Goal: Transaction & Acquisition: Purchase product/service

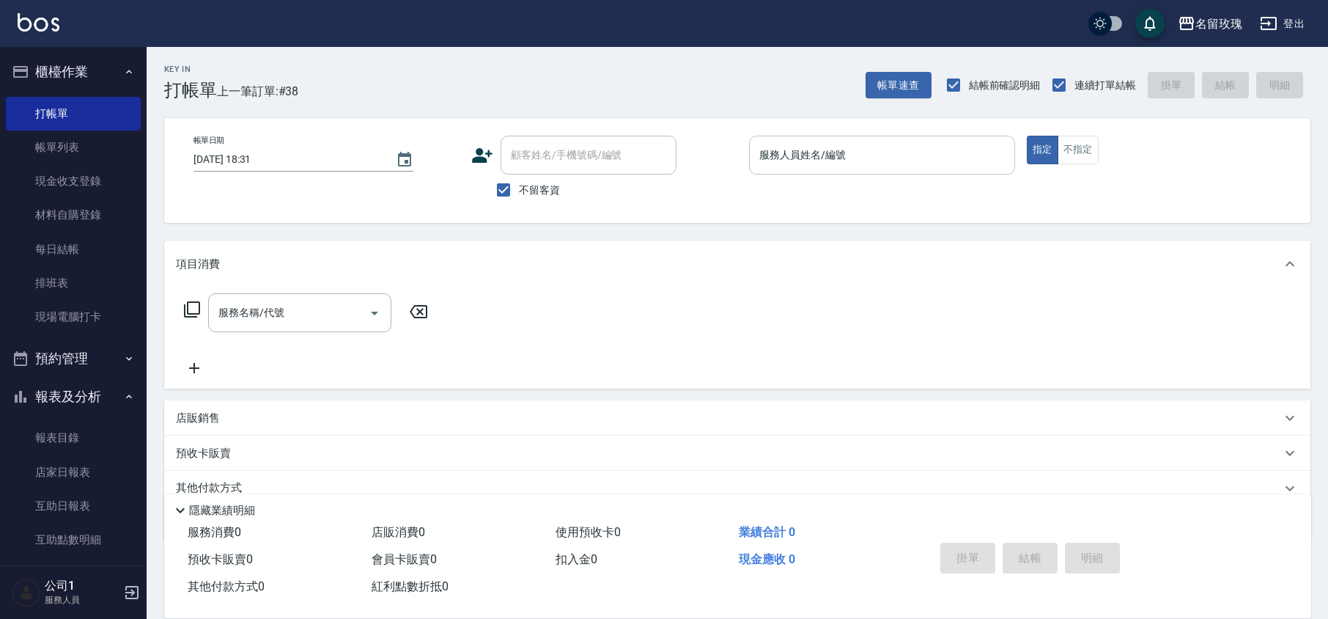
click at [846, 159] on input "服務人員姓名/編號" at bounding box center [882, 155] width 253 height 26
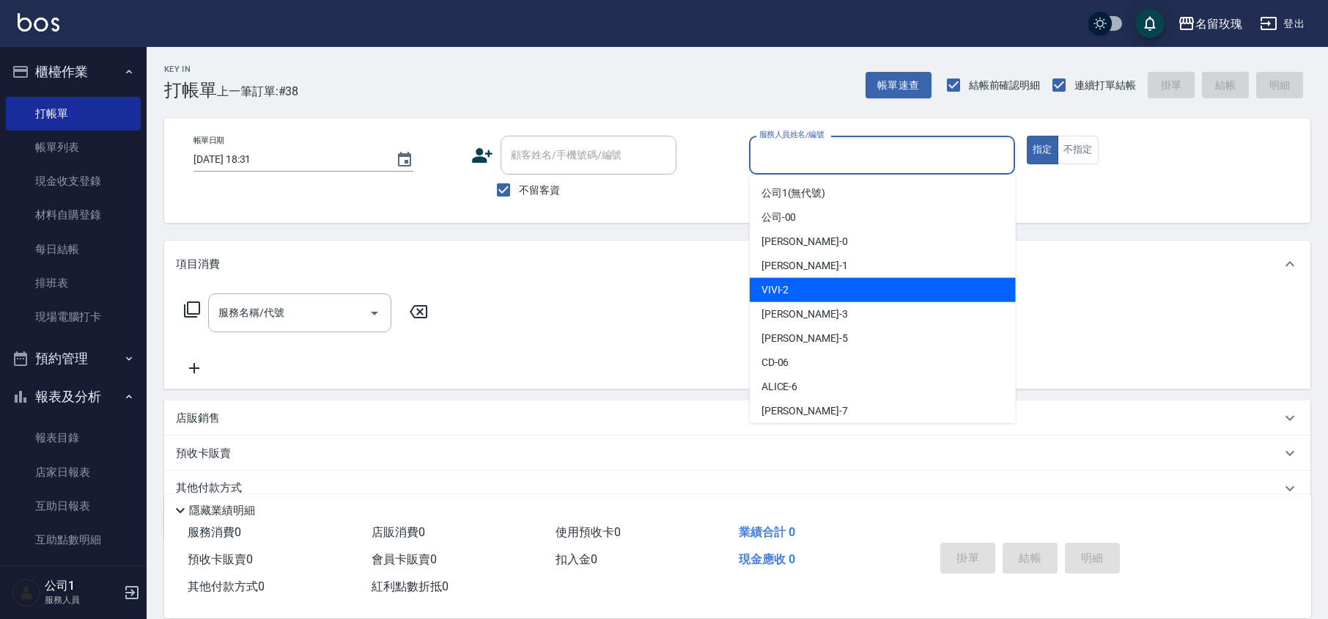
click at [856, 288] on div "VIVI -2" at bounding box center [883, 290] width 266 height 24
type input "VIVI-2"
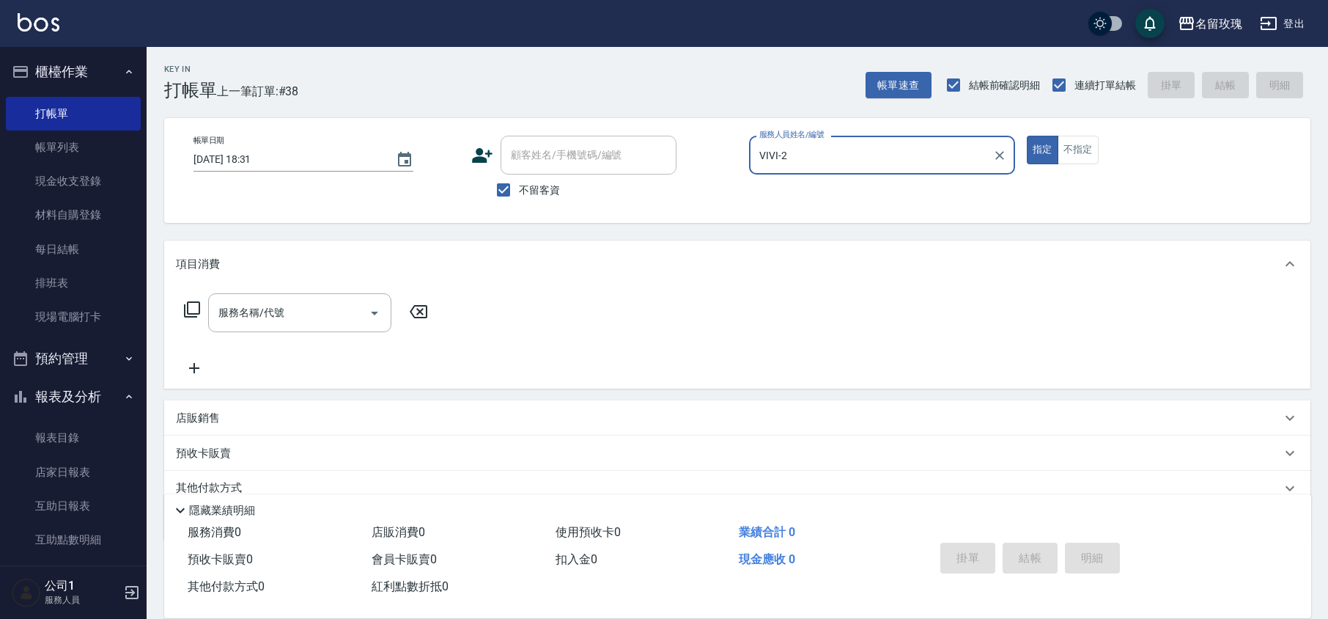
click at [257, 312] on div "服務名稱/代號 服務名稱/代號" at bounding box center [299, 312] width 183 height 39
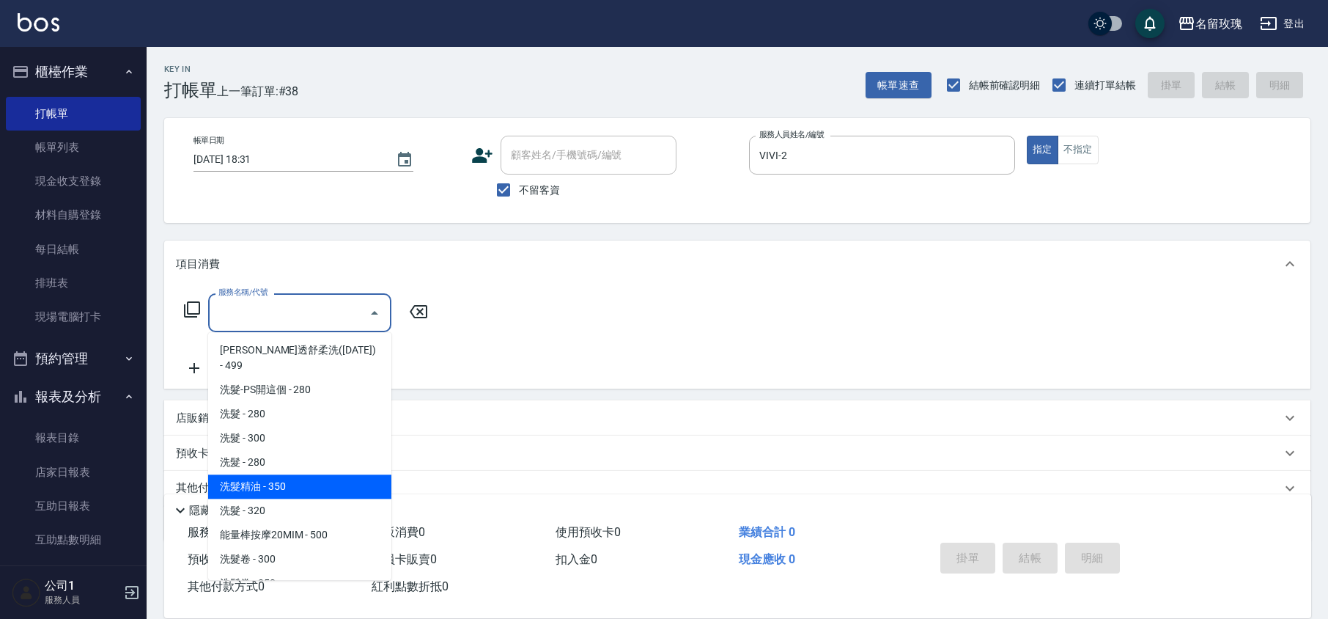
click at [305, 474] on span "洗髮精油 - 350" at bounding box center [299, 486] width 183 height 24
type input "洗髮精油(206)"
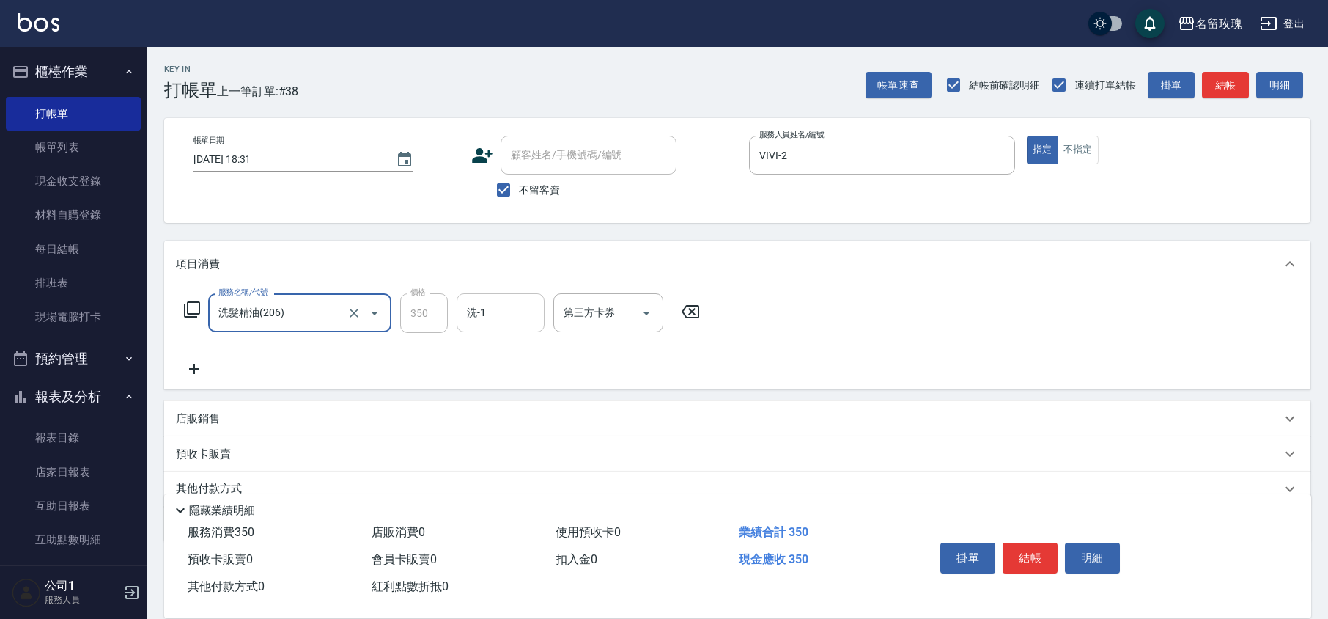
click at [499, 320] on input "洗-1" at bounding box center [500, 313] width 75 height 26
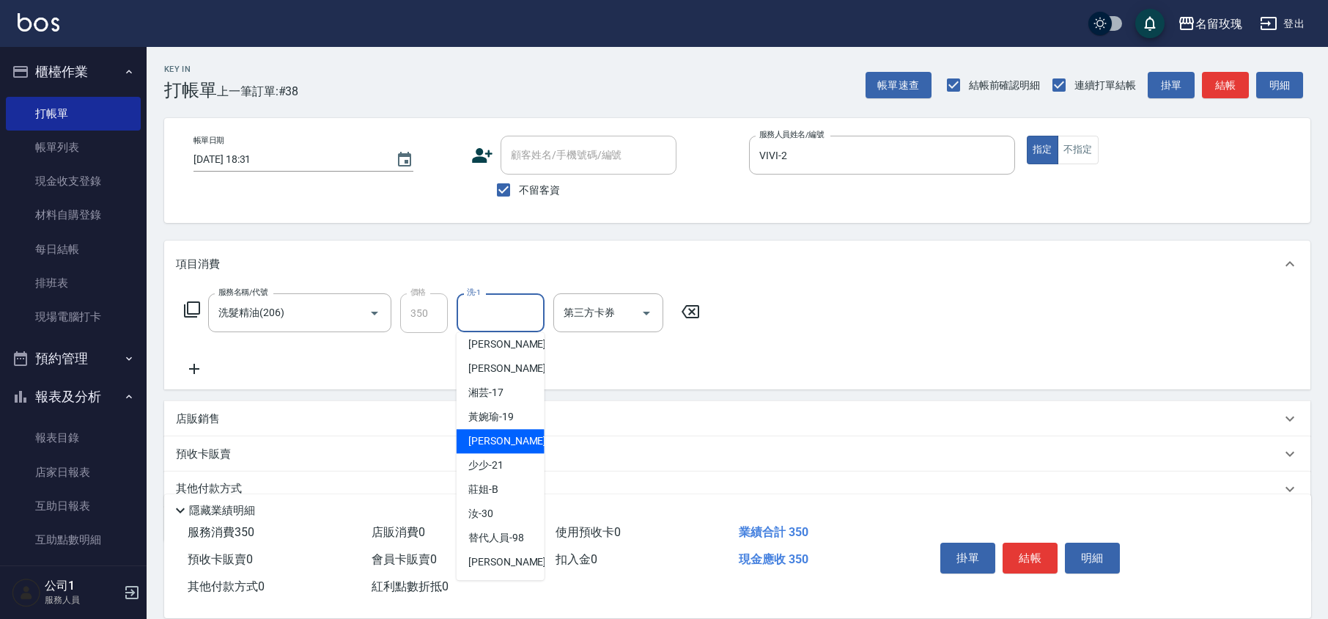
scroll to position [288, 0]
click at [501, 394] on span "湘芸 -17" at bounding box center [485, 392] width 35 height 15
type input "湘芸-17"
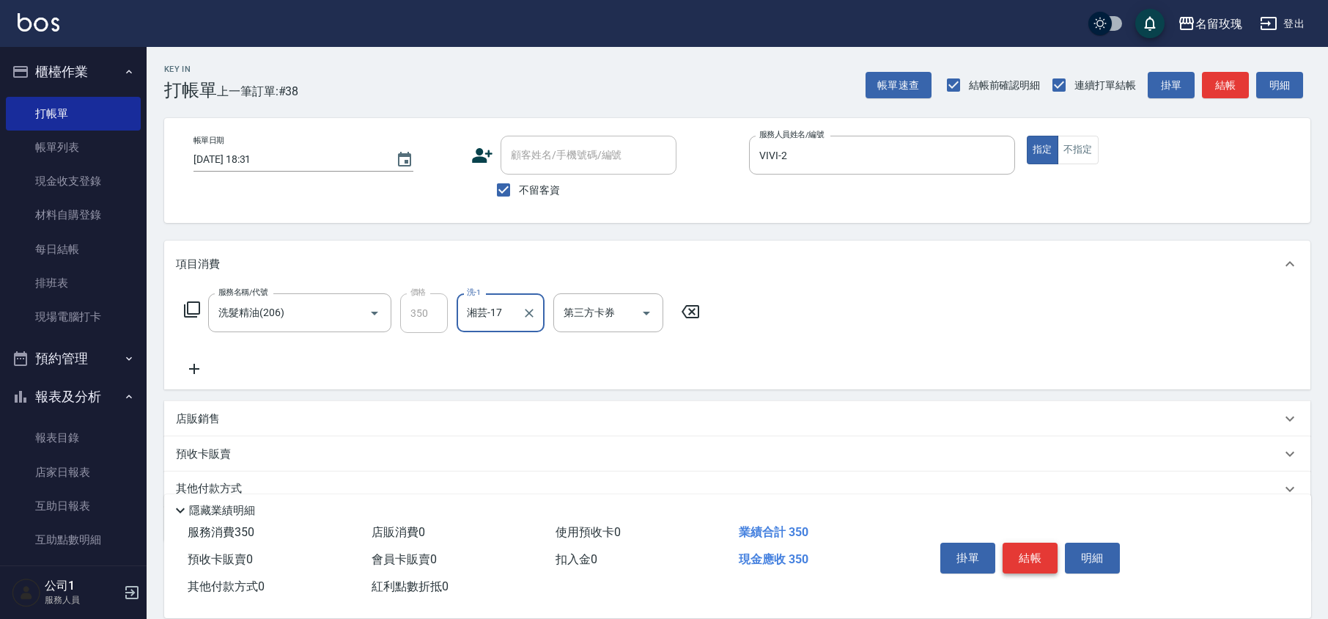
click at [1012, 550] on button "結帳" at bounding box center [1030, 557] width 55 height 31
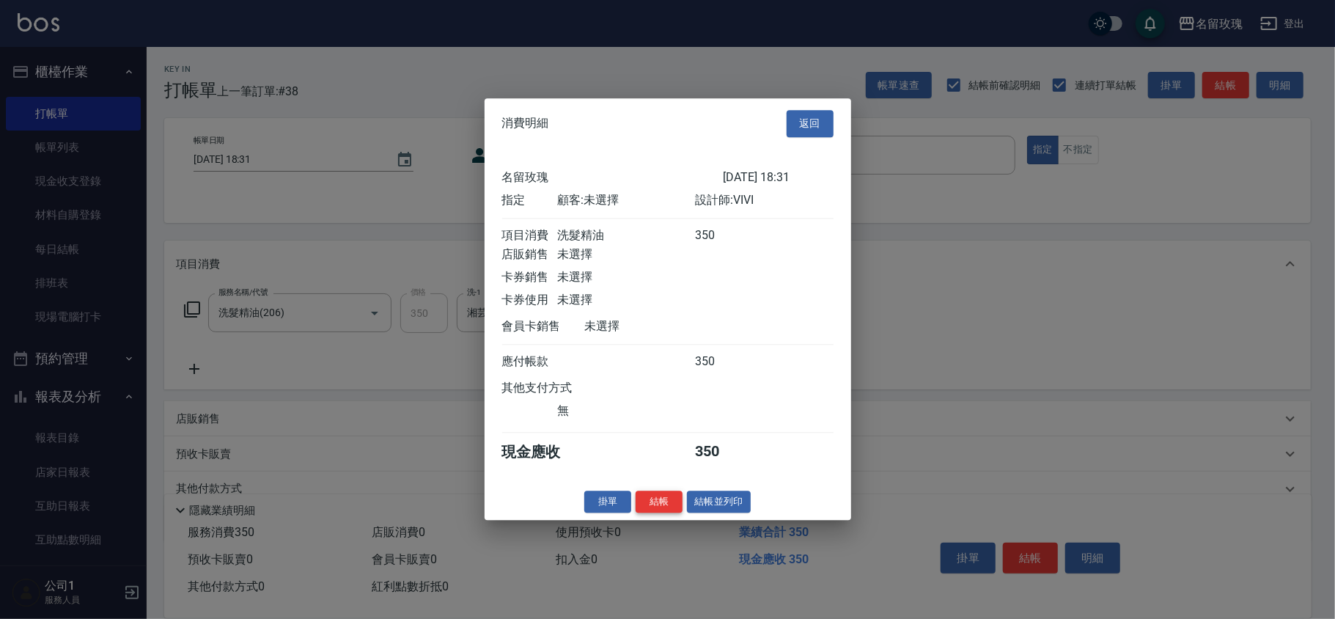
click at [669, 501] on button "結帳" at bounding box center [659, 501] width 47 height 23
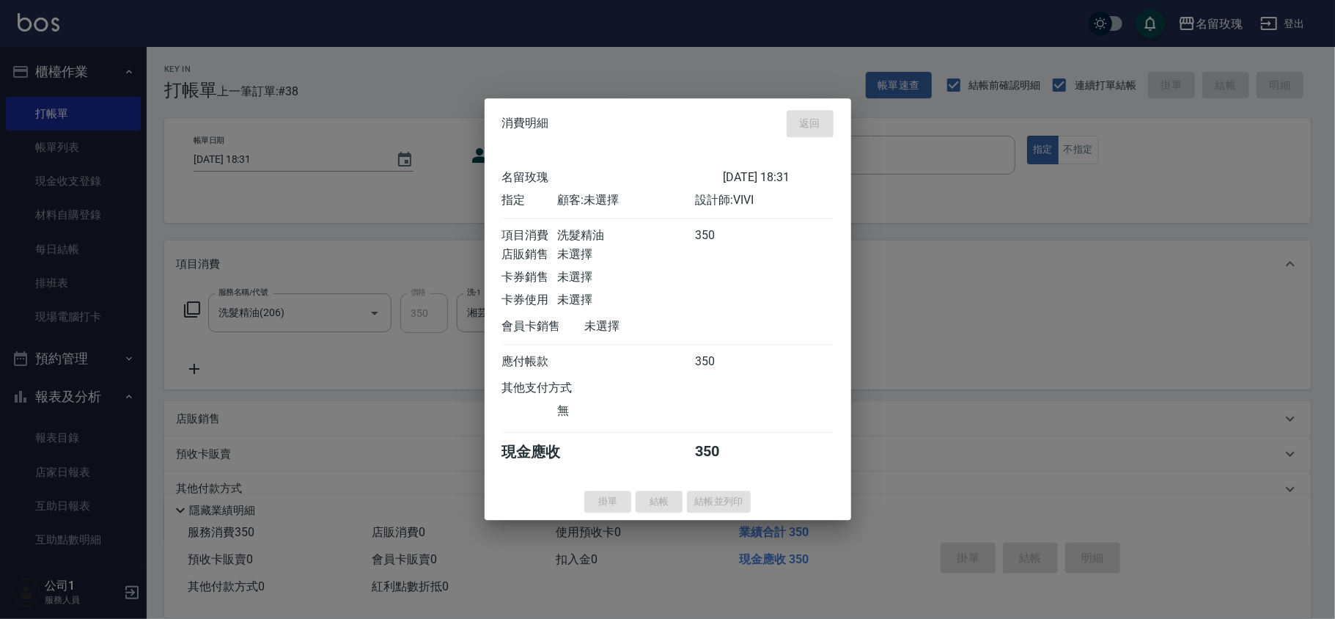
type input "[DATE] 19:05"
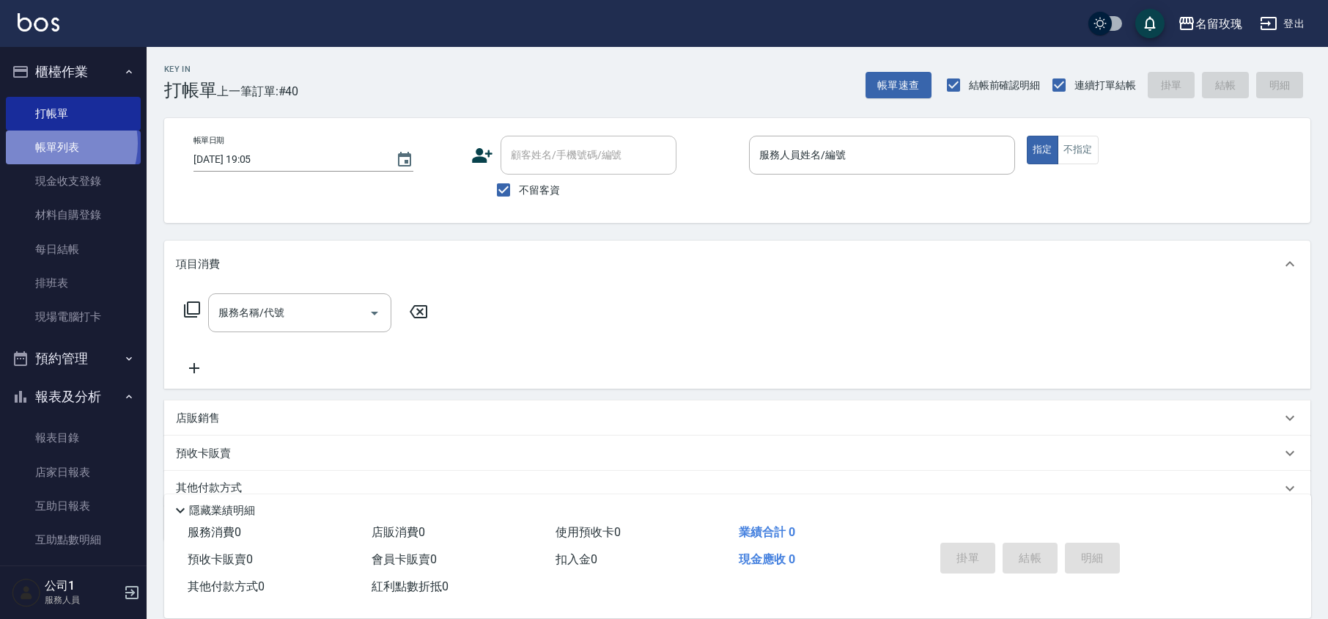
click at [51, 144] on link "帳單列表" at bounding box center [73, 147] width 135 height 34
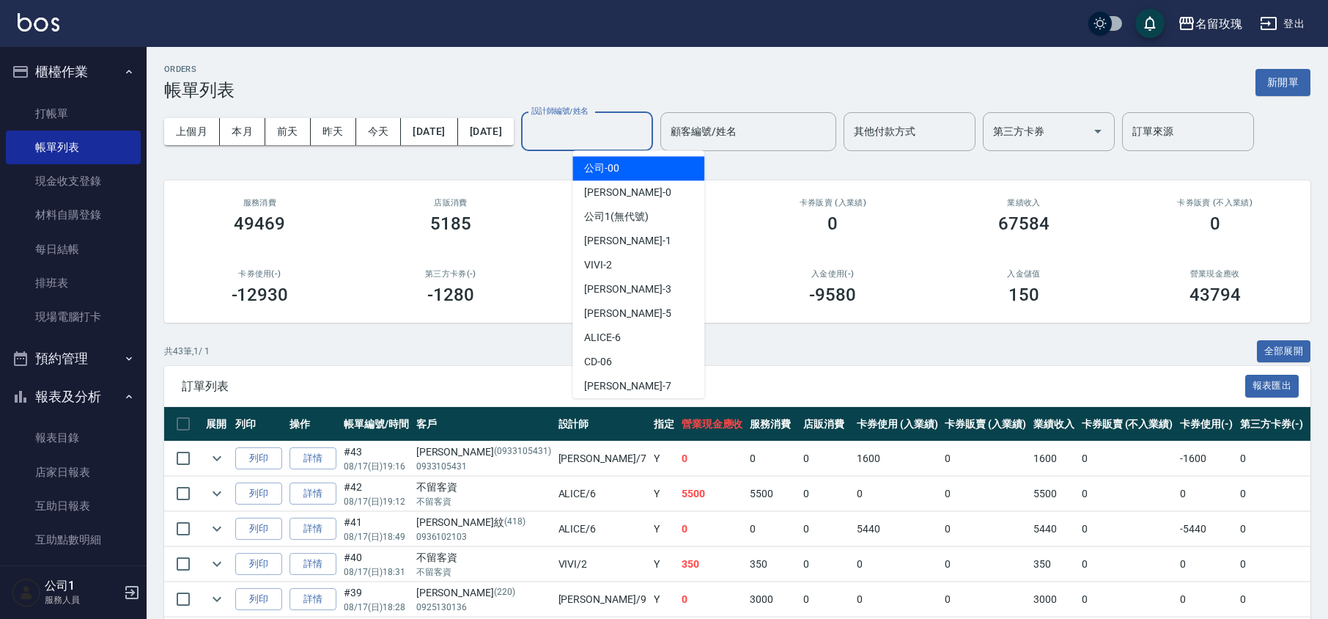
click at [613, 136] on input "設計師編號/姓名" at bounding box center [587, 132] width 119 height 26
click at [608, 265] on span "VIVI -2" at bounding box center [598, 264] width 28 height 15
type input "VIVI-2"
